Goal: Information Seeking & Learning: Learn about a topic

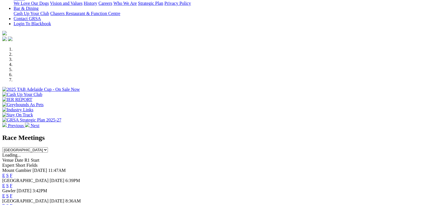
scroll to position [142, 0]
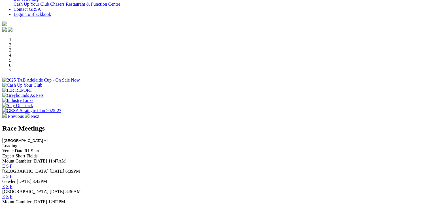
click at [12, 174] on link "F" at bounding box center [11, 176] width 3 height 5
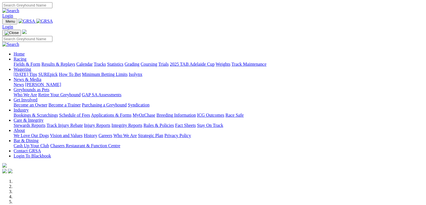
scroll to position [227, 0]
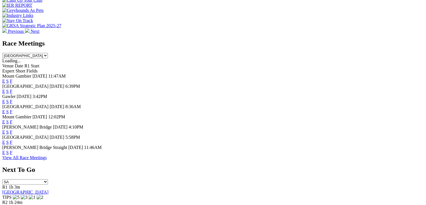
click at [12, 145] on link "F" at bounding box center [11, 142] width 3 height 5
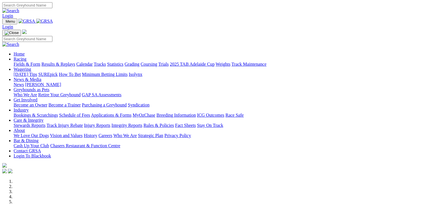
scroll to position [227, 0]
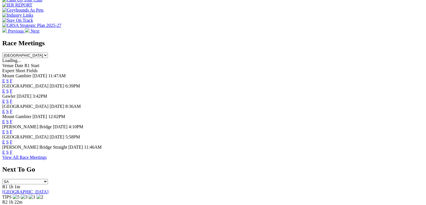
click at [12, 155] on link "F" at bounding box center [11, 152] width 3 height 5
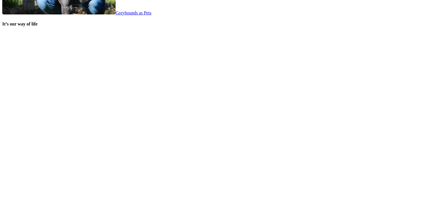
scroll to position [1220, 0]
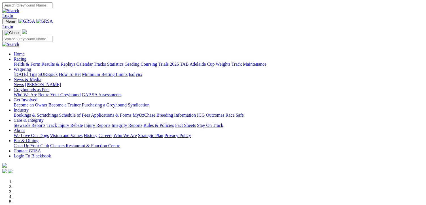
scroll to position [1248, 0]
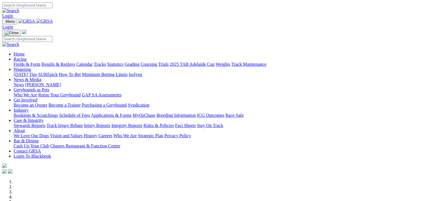
click at [231, 62] on link "Weights" at bounding box center [223, 64] width 15 height 5
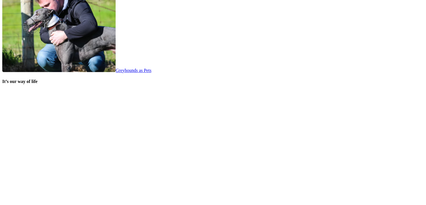
scroll to position [1219, 0]
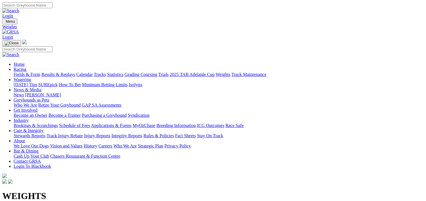
click at [231, 72] on link "Weights" at bounding box center [223, 74] width 15 height 5
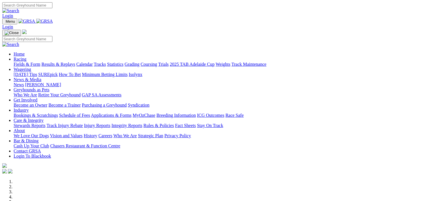
click at [26, 57] on link "Racing" at bounding box center [20, 59] width 13 height 5
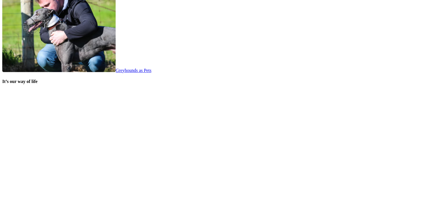
scroll to position [1248, 0]
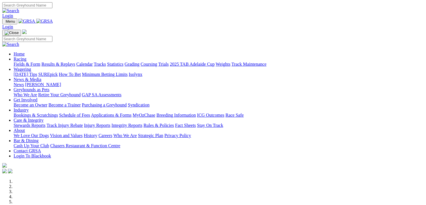
scroll to position [198, 0]
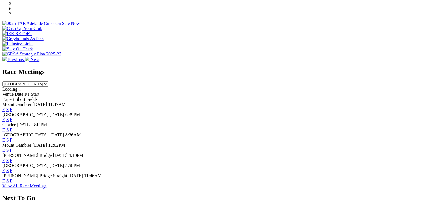
click at [12, 117] on link "F" at bounding box center [11, 119] width 3 height 5
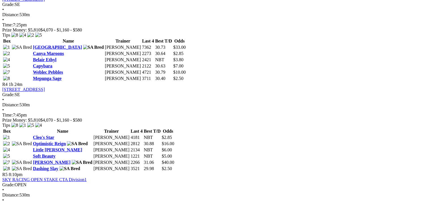
scroll to position [482, 0]
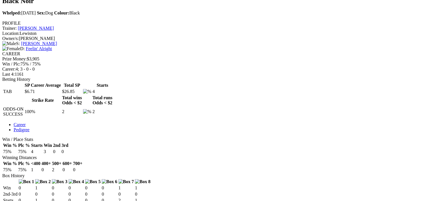
scroll to position [170, 0]
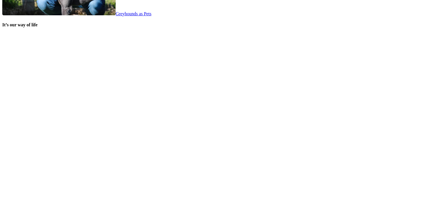
scroll to position [1276, 0]
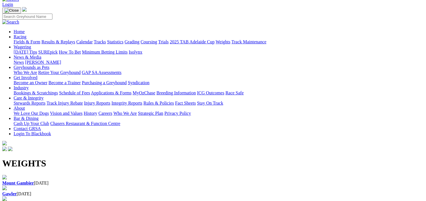
scroll to position [57, 0]
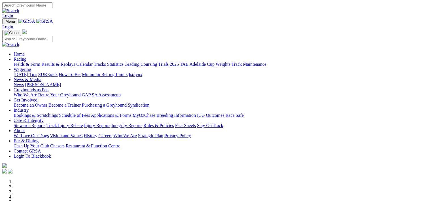
click at [231, 62] on link "Weights" at bounding box center [223, 64] width 15 height 5
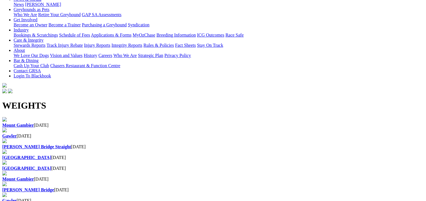
scroll to position [57, 0]
